Goal: Entertainment & Leisure: Browse casually

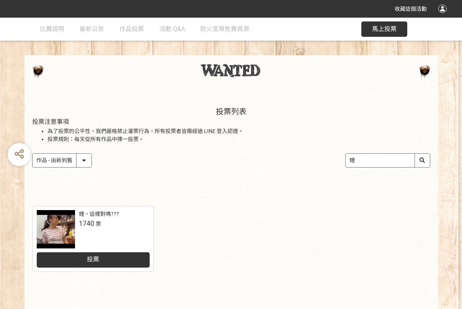
scroll to position [109, 0]
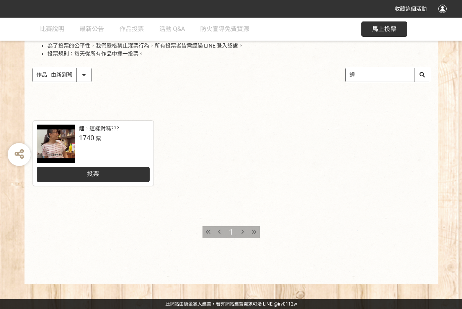
click at [54, 138] on div at bounding box center [56, 143] width 38 height 38
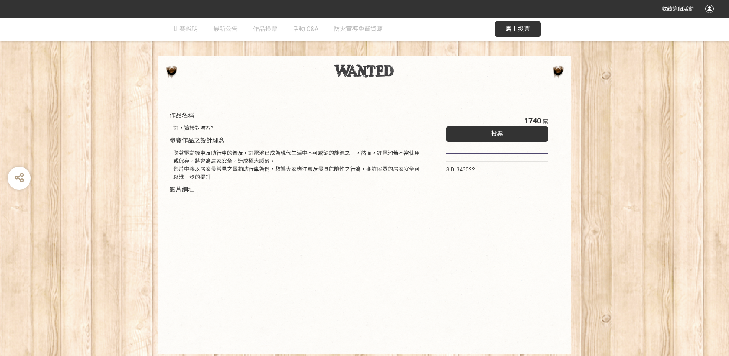
scroll to position [47, 0]
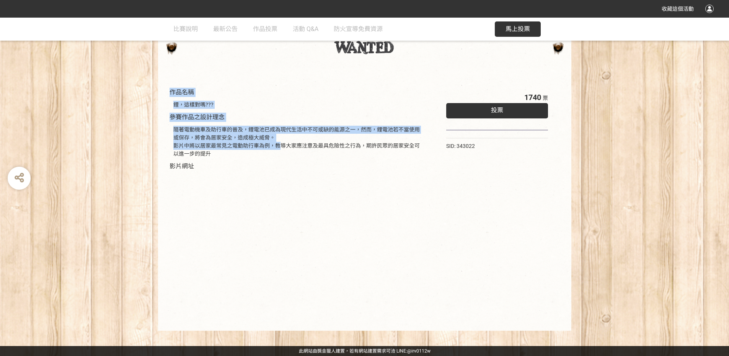
drag, startPoint x: 172, startPoint y: 93, endPoint x: 299, endPoint y: 154, distance: 141.3
click at [295, 154] on div "作品名稱 鋰，這樣對嗎??? 參賽作品之設計理念 隨著電動機車及助行車的普及，鋰電池已成為現代生活中不可或缺的能源之一，然而，鋰電池若不當使用或保存，將會為居…" at bounding box center [299, 203] width 258 height 231
click at [299, 154] on div "隨著電動機車及助行車的普及，鋰電池已成為現代生活中不可或缺的能源之一，然而，鋰電池若不當使用或保存，將會為居家安全，造成極大威脅。 影片中將以居家最常見之電動…" at bounding box center [298, 142] width 250 height 32
